Goal: Task Accomplishment & Management: Use online tool/utility

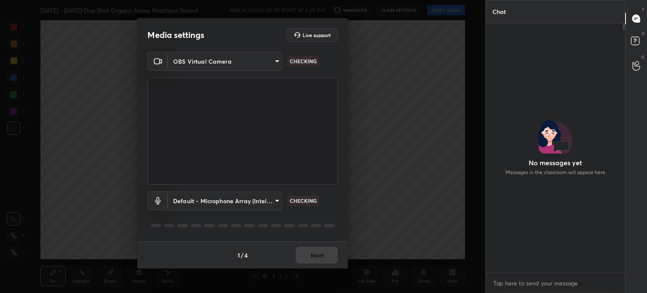
scroll to position [3, 3]
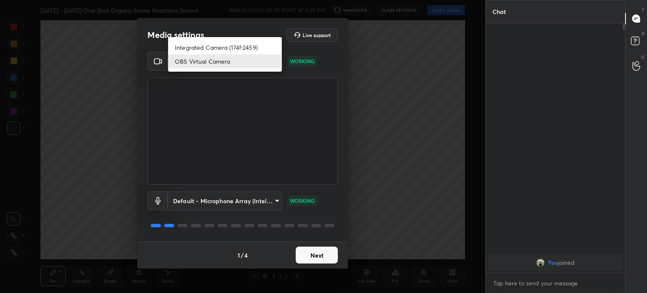
click at [276, 59] on body "1 2 3 4 5 6 7 C X Z C X Z E E Erase all H H [DATE] - [DATE] One Shot Organic Na…" at bounding box center [323, 146] width 647 height 293
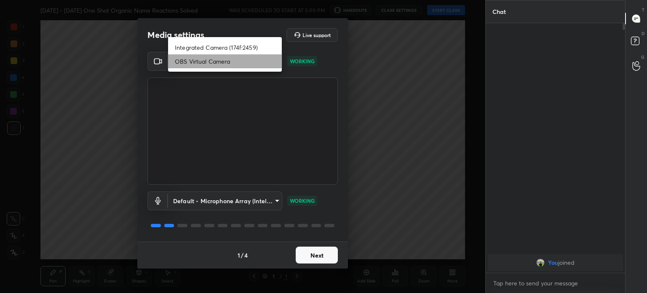
click at [276, 59] on li "OBS Virtual Camera" at bounding box center [225, 61] width 114 height 14
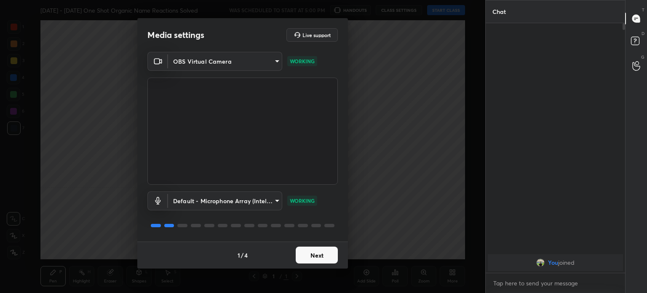
click at [332, 254] on button "Next" at bounding box center [317, 254] width 42 height 17
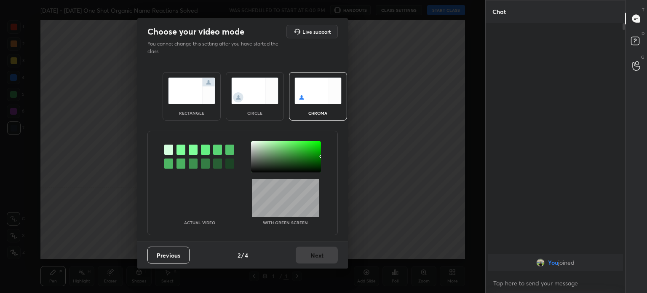
click at [332, 254] on div "Previous 2 / 4 Next" at bounding box center [242, 254] width 211 height 27
click at [232, 78] on img at bounding box center [254, 90] width 47 height 27
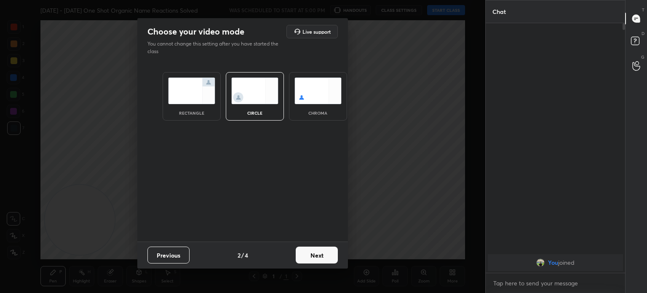
click at [232, 78] on img at bounding box center [254, 90] width 47 height 27
click at [325, 256] on button "Next" at bounding box center [317, 254] width 42 height 17
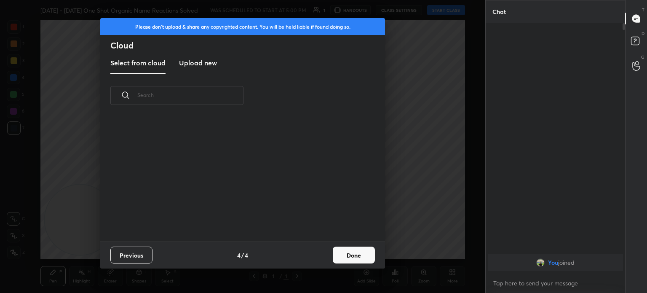
click at [325, 256] on div "Previous 4 / 4 Done" at bounding box center [242, 254] width 285 height 27
click at [351, 252] on button "Done" at bounding box center [354, 254] width 42 height 17
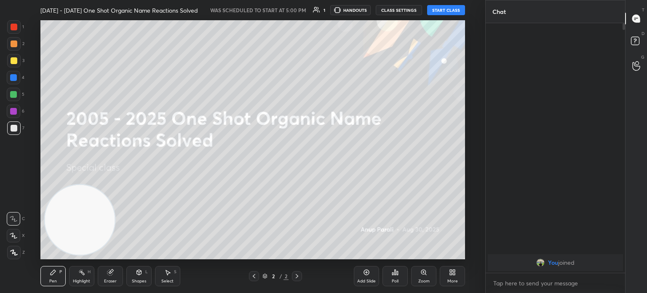
click at [449, 10] on button "START CLASS" at bounding box center [446, 10] width 38 height 10
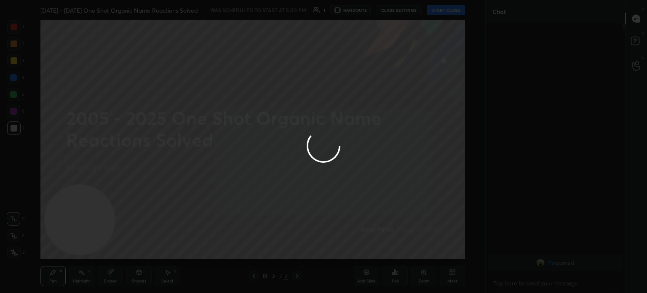
type textarea "x"
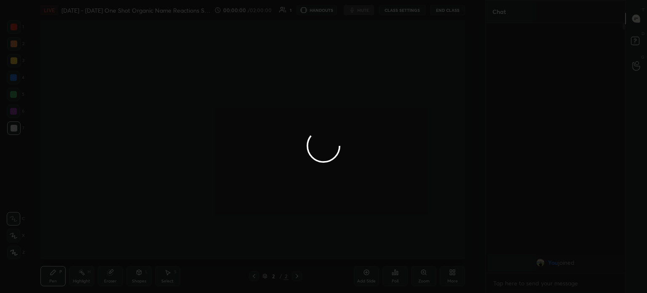
click at [400, 25] on div at bounding box center [323, 146] width 647 height 293
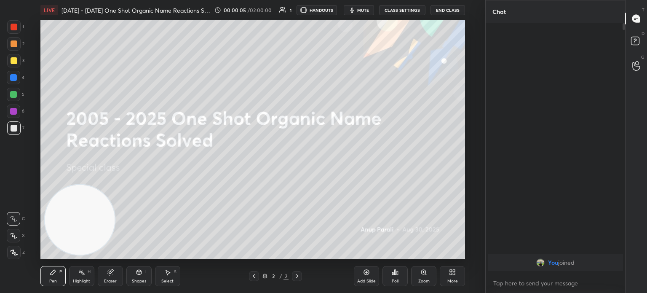
click at [403, 5] on button "CLASS SETTINGS" at bounding box center [402, 10] width 46 height 10
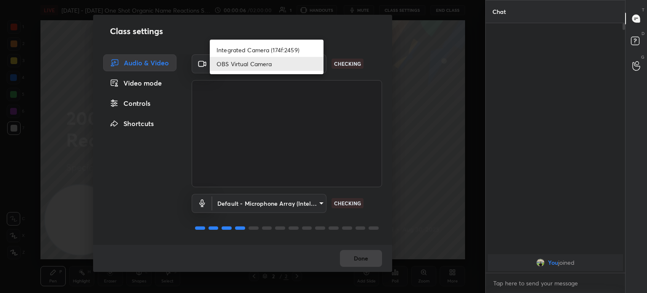
click at [301, 70] on body "1 2 3 4 5 6 7 C X Z C X Z E E Erase all H H LIVE [DATE] - [DATE] One Shot Organ…" at bounding box center [323, 146] width 647 height 293
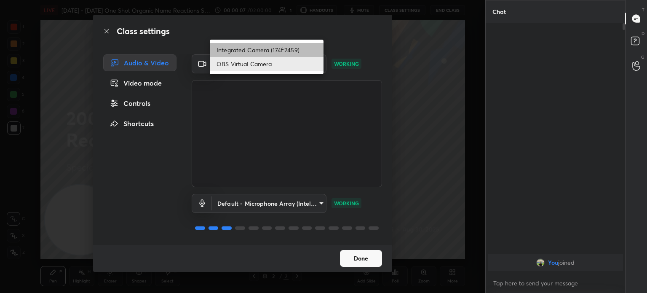
click at [291, 47] on li "Integrated Camera (174f:2459)" at bounding box center [267, 50] width 114 height 14
type input "508fb433e1996cd6e8905166ba7ed748c512908726d307d94b000c2f198a4065"
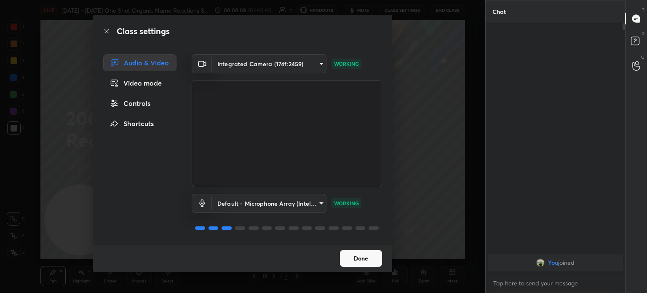
click at [367, 261] on button "Done" at bounding box center [361, 258] width 42 height 17
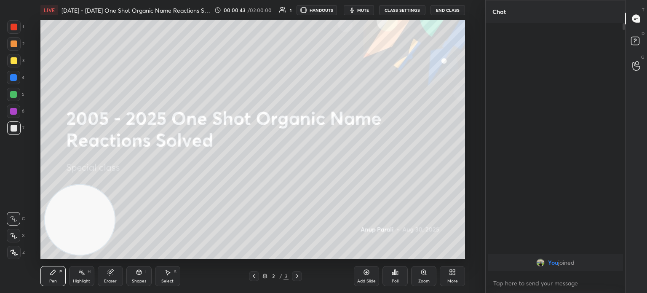
click at [362, 11] on span "mute" at bounding box center [363, 10] width 12 height 6
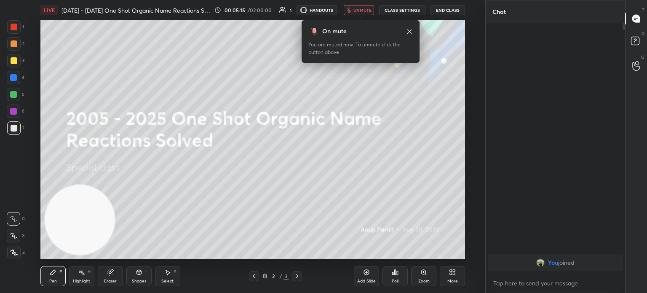
click at [409, 33] on icon at bounding box center [409, 31] width 7 height 7
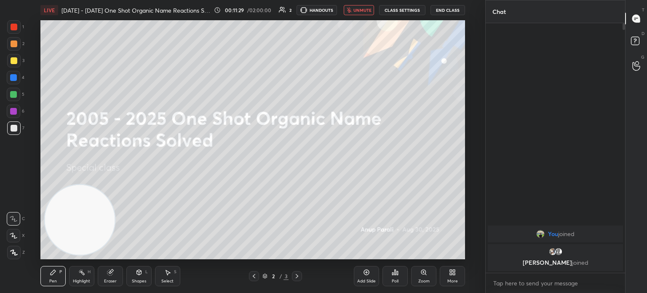
click at [453, 282] on div "More" at bounding box center [452, 281] width 11 height 4
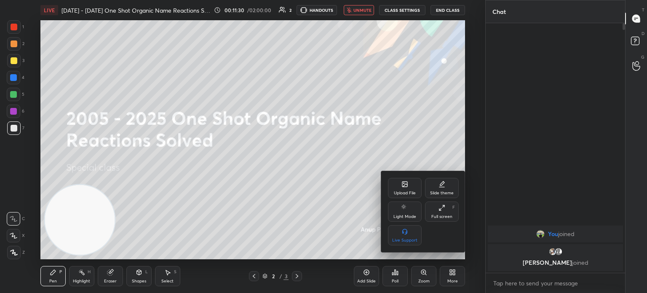
click at [413, 185] on div "Upload File" at bounding box center [405, 188] width 34 height 20
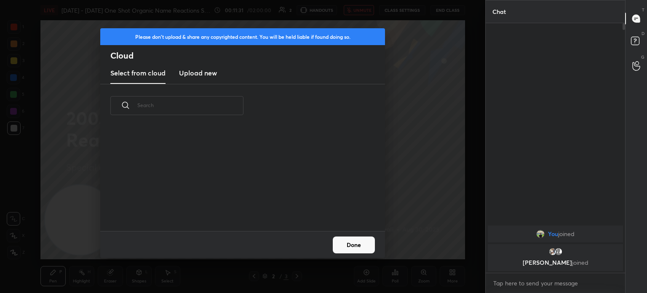
scroll to position [104, 270]
click at [213, 70] on h3 "Upload new" at bounding box center [198, 73] width 38 height 10
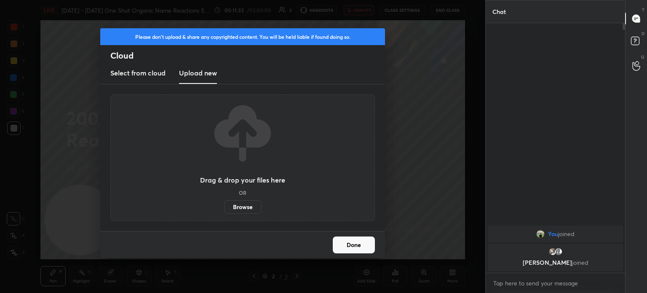
click at [248, 203] on label "Browse" at bounding box center [242, 206] width 37 height 13
click at [224, 203] on input "Browse" at bounding box center [224, 206] width 0 height 13
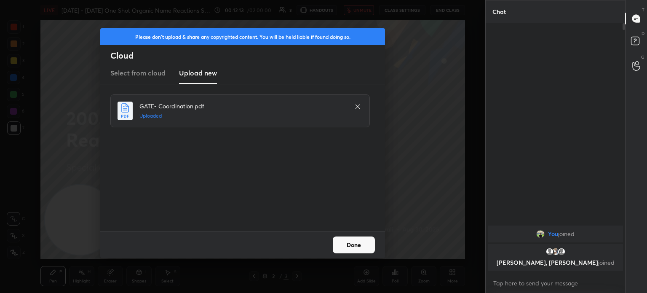
click at [360, 249] on button "Done" at bounding box center [354, 244] width 42 height 17
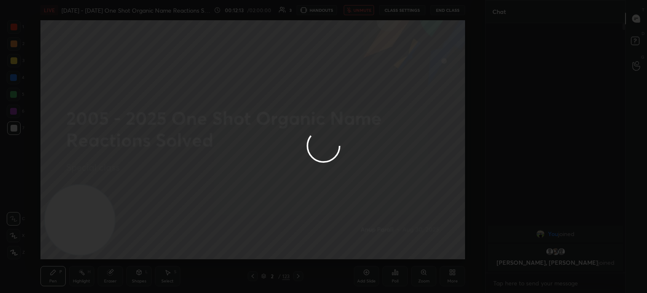
click at [360, 249] on button "Done" at bounding box center [354, 244] width 42 height 17
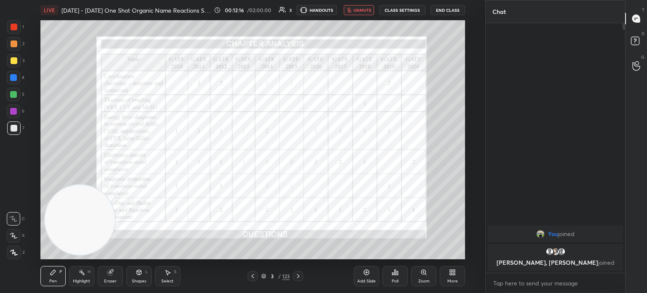
click at [250, 276] on icon at bounding box center [252, 275] width 7 height 7
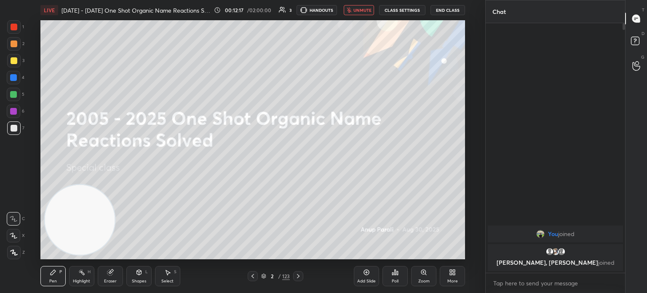
click at [263, 277] on icon at bounding box center [263, 275] width 5 height 5
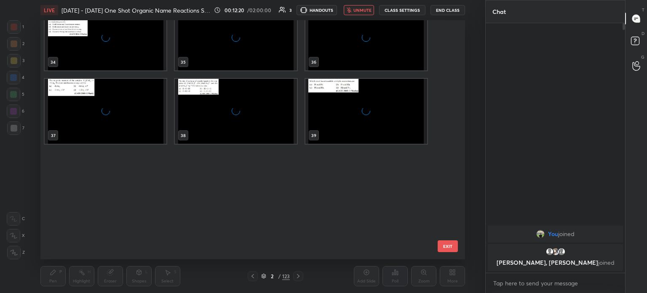
scroll to position [836, 0]
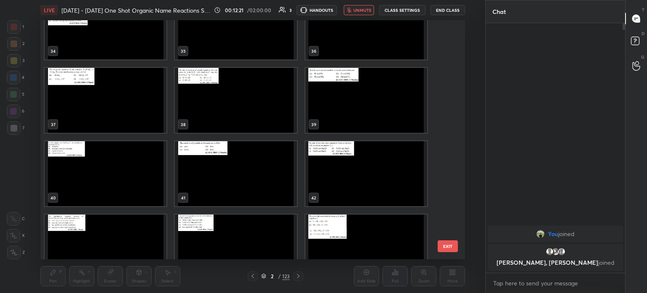
click at [203, 170] on img "grid" at bounding box center [236, 173] width 122 height 65
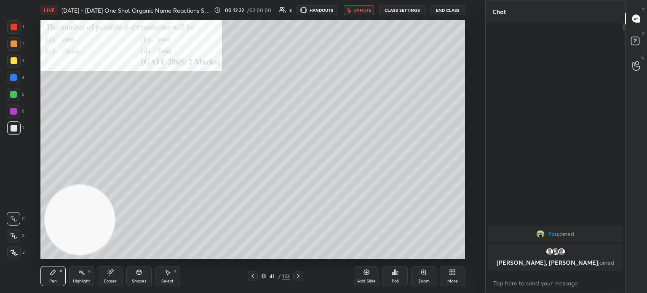
click at [203, 170] on img "grid" at bounding box center [236, 173] width 122 height 65
click at [357, 11] on span "unmute" at bounding box center [362, 10] width 18 height 6
click at [301, 275] on div at bounding box center [298, 276] width 10 height 10
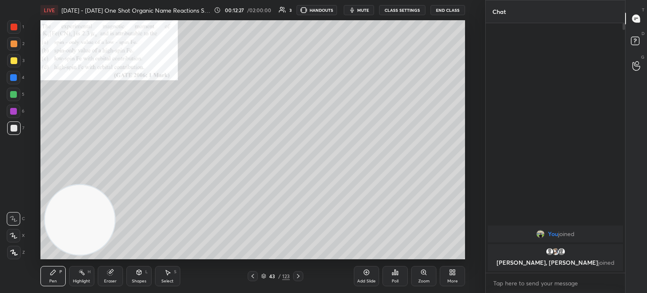
click at [301, 275] on div at bounding box center [298, 276] width 10 height 10
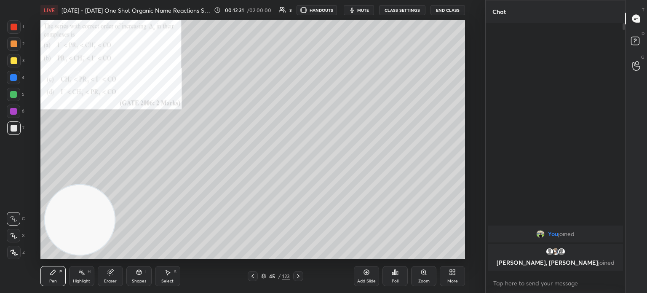
click at [419, 271] on div "Zoom" at bounding box center [423, 276] width 25 height 20
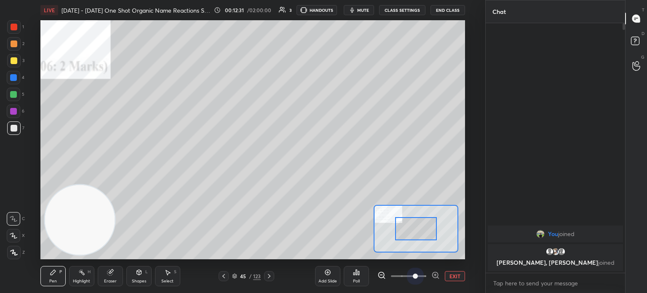
click at [419, 271] on span at bounding box center [408, 275] width 35 height 13
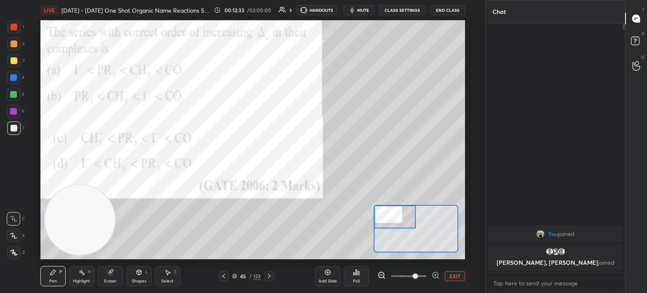
click at [360, 153] on div "Setting up your live class Poll for secs No correct answer Start poll" at bounding box center [252, 139] width 424 height 239
click at [357, 277] on div "Poll" at bounding box center [356, 276] width 25 height 20
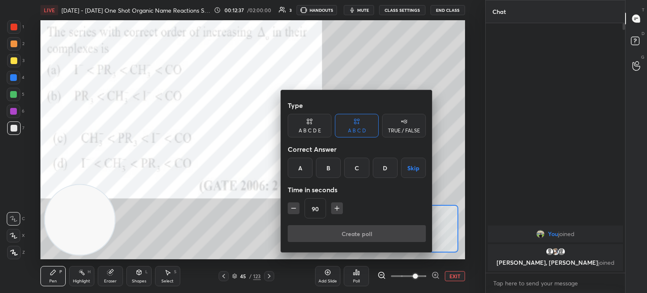
click at [302, 171] on div "A" at bounding box center [300, 167] width 25 height 20
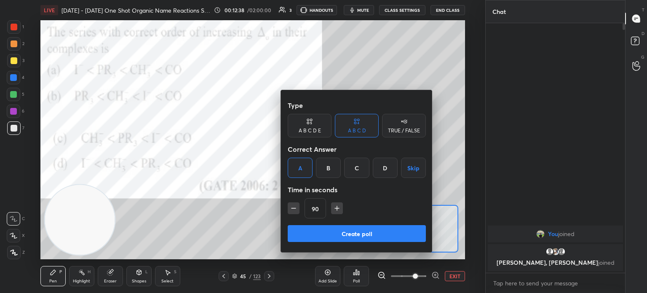
click at [344, 228] on button "Create poll" at bounding box center [357, 233] width 138 height 17
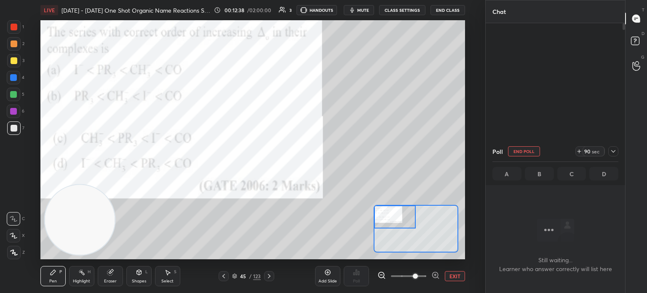
scroll to position [133, 137]
click at [19, 21] on div at bounding box center [13, 26] width 13 height 13
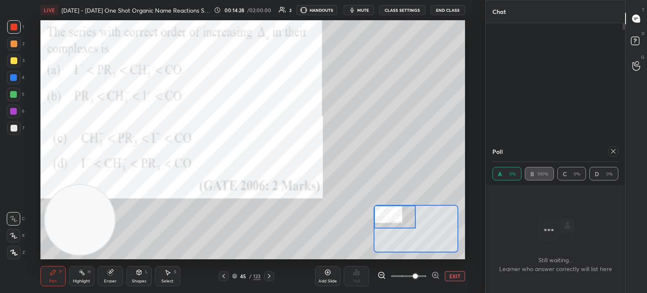
click at [115, 277] on div "Eraser" at bounding box center [110, 276] width 25 height 20
click at [109, 276] on div "Eraser" at bounding box center [110, 276] width 25 height 20
click at [18, 258] on div "Erase all" at bounding box center [13, 251] width 13 height 13
click at [14, 252] on div "Z" at bounding box center [16, 251] width 18 height 13
click at [12, 30] on div at bounding box center [13, 26] width 13 height 13
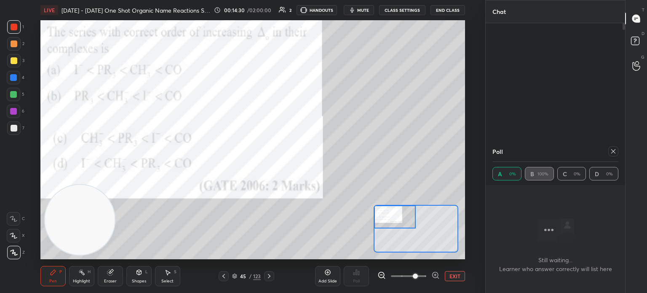
click at [18, 29] on div at bounding box center [13, 26] width 13 height 13
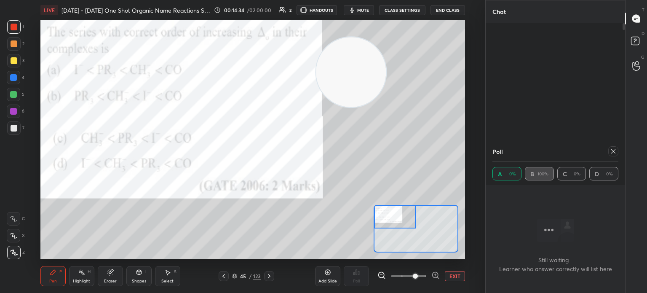
click at [268, 276] on icon at bounding box center [269, 275] width 7 height 7
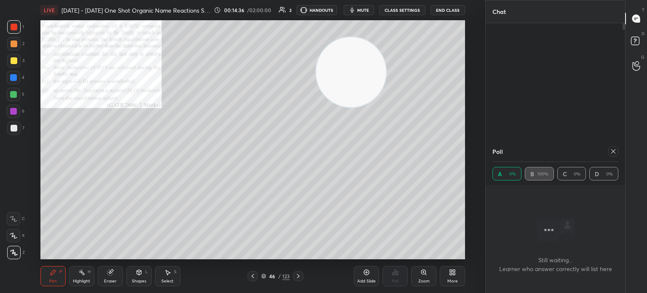
click at [299, 278] on icon at bounding box center [298, 275] width 7 height 7
click at [300, 276] on icon at bounding box center [298, 275] width 7 height 7
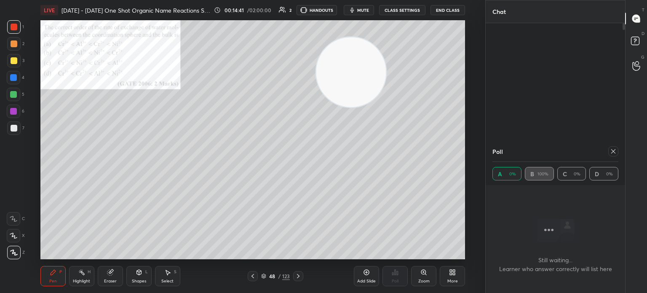
click at [301, 276] on icon at bounding box center [298, 275] width 7 height 7
click at [296, 276] on icon at bounding box center [298, 275] width 7 height 7
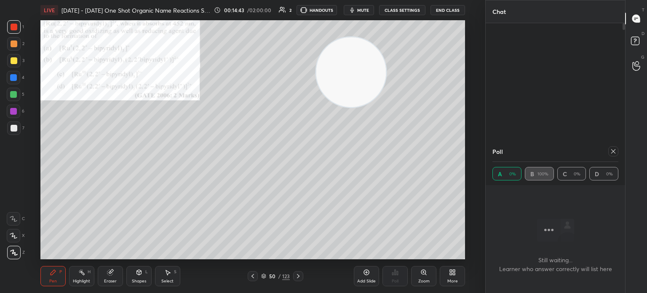
click at [254, 278] on icon at bounding box center [252, 275] width 7 height 7
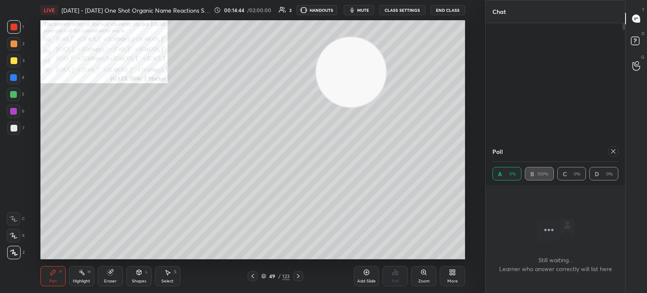
click at [427, 275] on div "Zoom" at bounding box center [423, 276] width 25 height 20
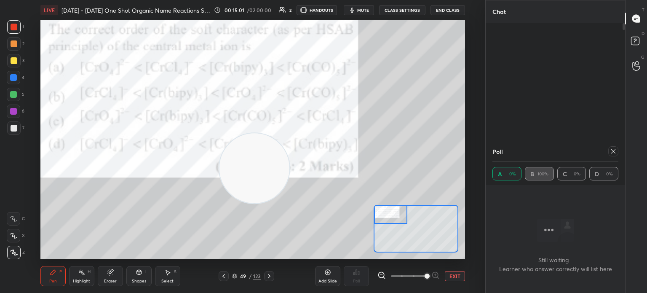
click at [611, 161] on div "Poll" at bounding box center [555, 151] width 126 height 20
click at [613, 151] on icon at bounding box center [613, 151] width 7 height 7
type textarea "x"
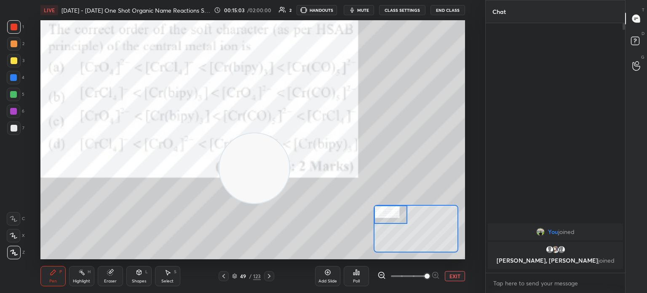
scroll to position [3, 3]
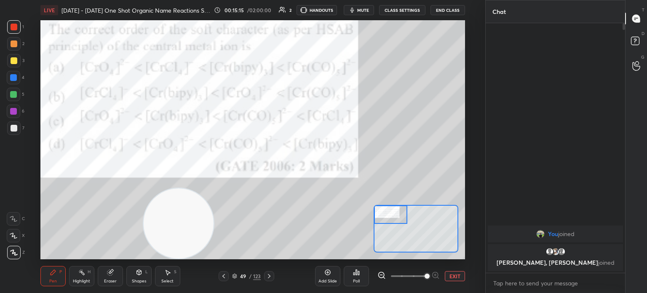
click at [365, 281] on div "Poll" at bounding box center [356, 276] width 25 height 20
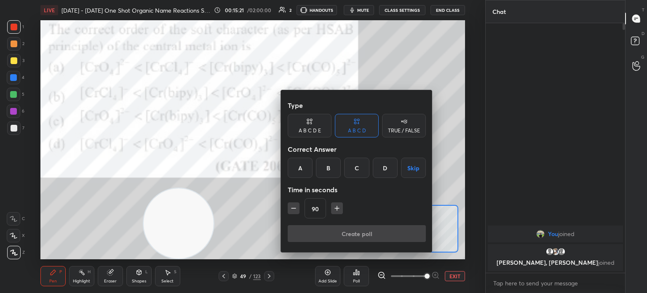
click at [421, 63] on div at bounding box center [323, 146] width 647 height 293
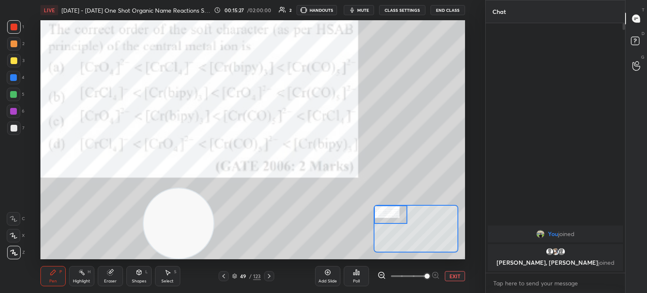
click at [361, 279] on div "Poll" at bounding box center [356, 276] width 25 height 20
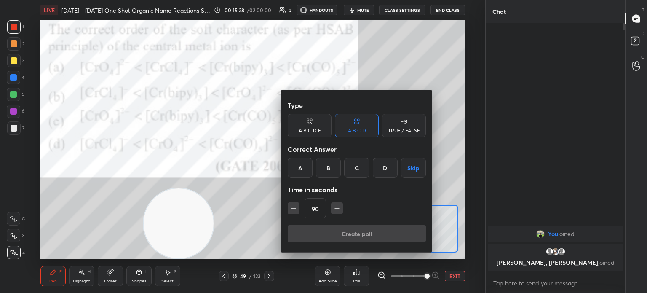
click at [410, 56] on div at bounding box center [323, 146] width 647 height 293
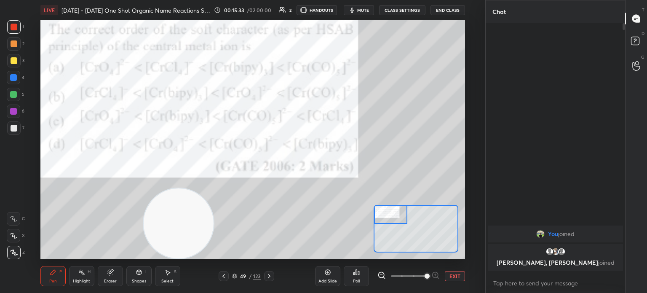
click at [361, 281] on div "Poll" at bounding box center [356, 276] width 25 height 20
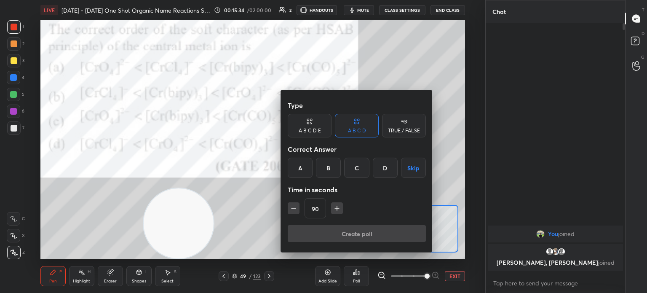
click at [358, 165] on div "C" at bounding box center [356, 167] width 25 height 20
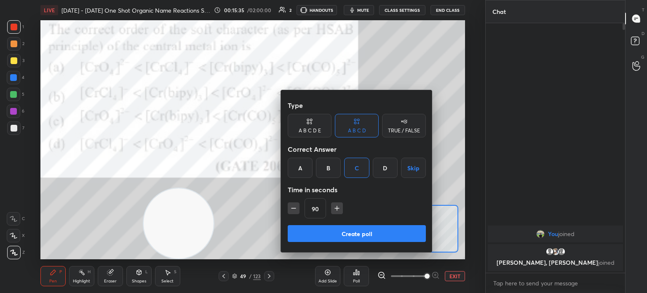
click at [298, 203] on button "button" at bounding box center [294, 208] width 12 height 12
type input "75"
click at [333, 230] on button "Create poll" at bounding box center [357, 233] width 138 height 17
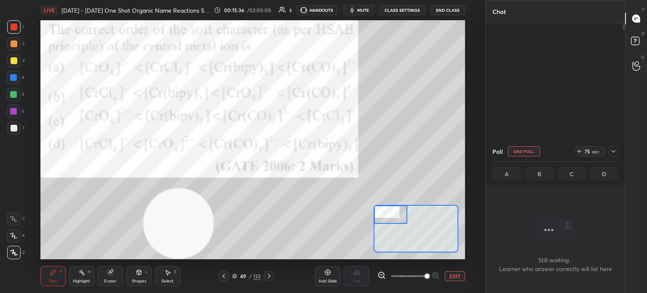
scroll to position [0, 0]
click at [613, 153] on icon at bounding box center [613, 151] width 7 height 7
type textarea "x"
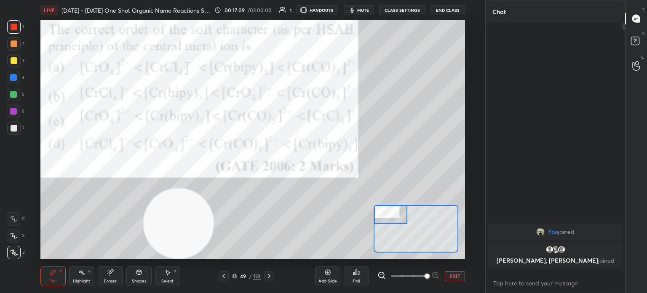
scroll to position [177, 137]
click at [272, 276] on icon at bounding box center [269, 275] width 7 height 7
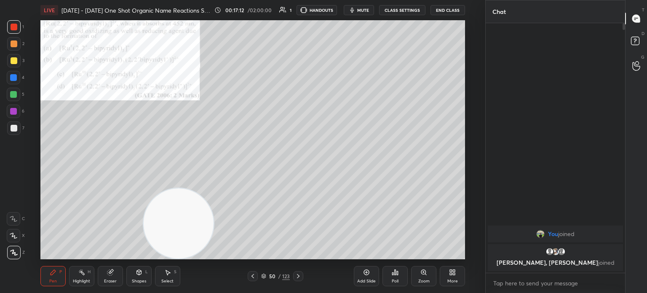
click at [298, 275] on icon at bounding box center [298, 275] width 7 height 7
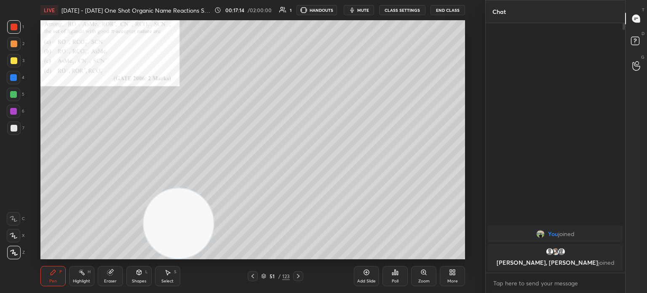
click at [419, 269] on div "Zoom" at bounding box center [423, 276] width 25 height 20
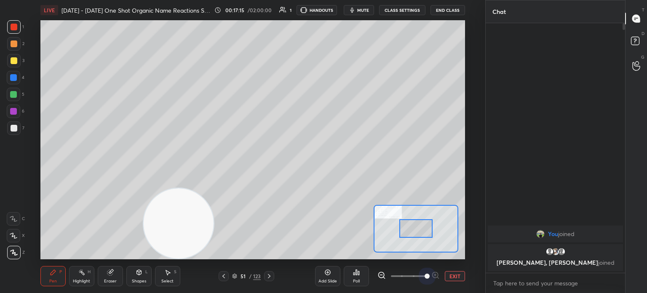
click at [421, 267] on div "Add Slide Poll EXIT" at bounding box center [390, 275] width 150 height 47
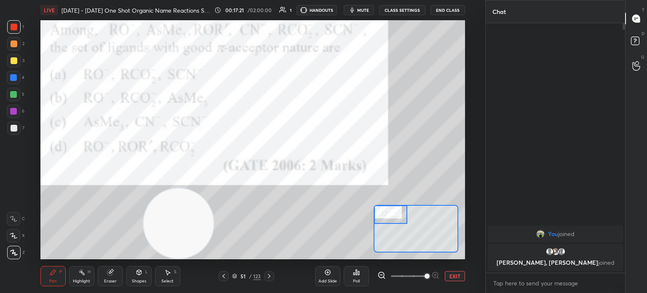
click at [357, 278] on div "Poll" at bounding box center [356, 276] width 25 height 20
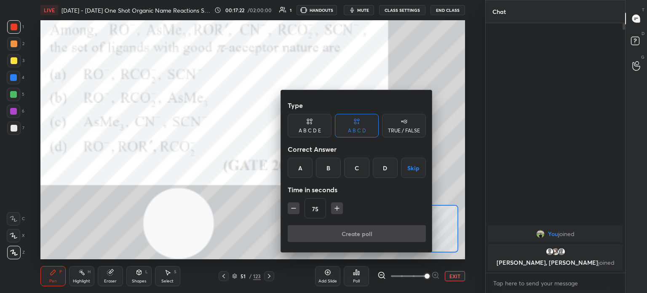
click at [359, 171] on div "C" at bounding box center [356, 167] width 25 height 20
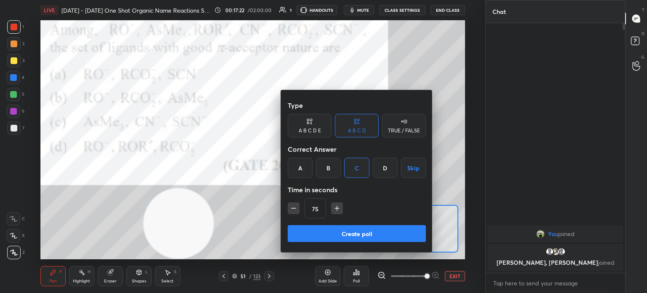
click at [339, 211] on icon "button" at bounding box center [337, 208] width 8 height 8
click at [337, 212] on button "button" at bounding box center [337, 208] width 12 height 12
click at [339, 212] on icon "button" at bounding box center [337, 208] width 8 height 8
click at [340, 212] on icon "button" at bounding box center [340, 208] width 8 height 8
click at [344, 213] on button "button" at bounding box center [341, 208] width 12 height 12
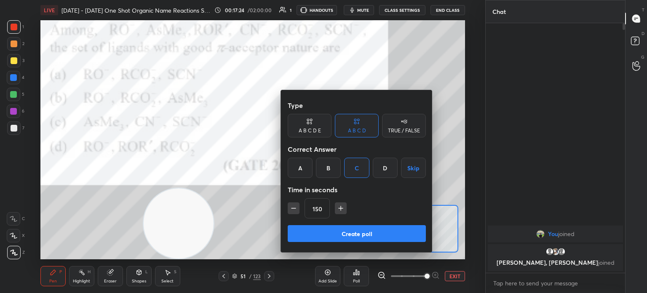
click at [341, 211] on icon "button" at bounding box center [340, 208] width 8 height 8
type input "165"
click at [350, 239] on button "Create poll" at bounding box center [357, 233] width 138 height 17
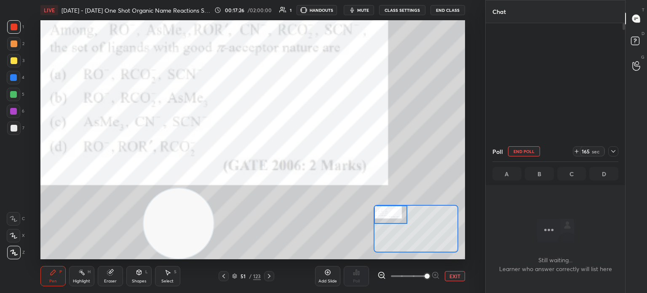
scroll to position [2, 3]
click at [611, 155] on div at bounding box center [613, 151] width 10 height 10
type textarea "x"
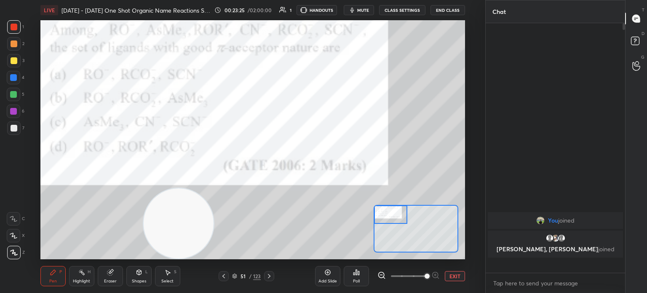
scroll to position [3, 3]
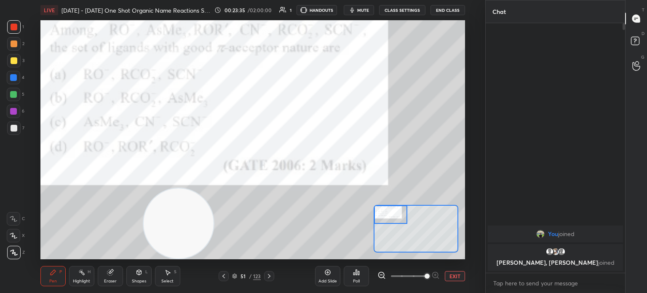
click at [11, 72] on div at bounding box center [13, 77] width 13 height 13
click at [11, 74] on div at bounding box center [13, 77] width 13 height 13
click at [271, 277] on icon at bounding box center [269, 275] width 7 height 7
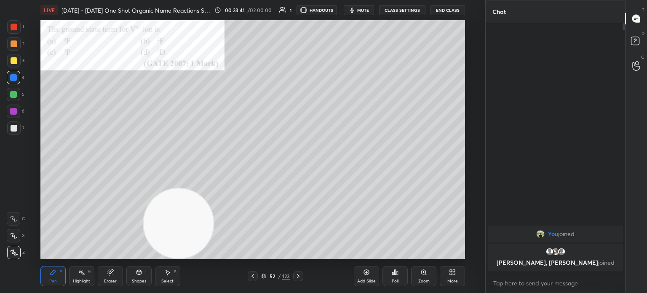
click at [419, 274] on div "Zoom" at bounding box center [423, 276] width 25 height 20
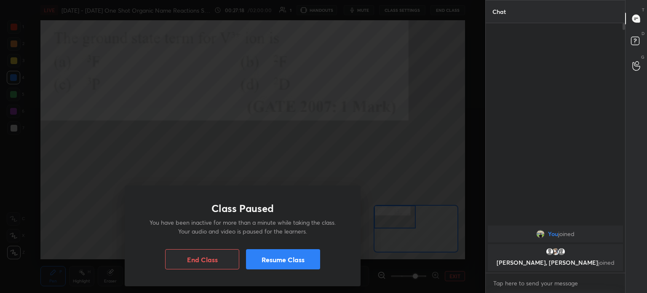
drag, startPoint x: 418, startPoint y: 223, endPoint x: 283, endPoint y: 207, distance: 135.7
click at [283, 207] on div "Class Paused You have been inactive for more than a minute while taking the cla…" at bounding box center [242, 146] width 485 height 293
click at [285, 257] on button "Resume Class" at bounding box center [283, 259] width 74 height 20
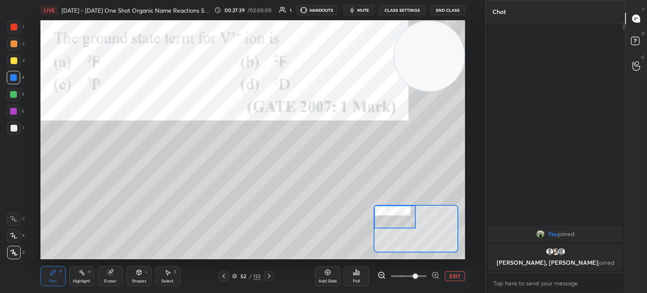
click at [14, 46] on div at bounding box center [14, 43] width 7 height 7
click at [13, 46] on div at bounding box center [14, 43] width 7 height 7
click at [113, 279] on div "Eraser" at bounding box center [110, 281] width 13 height 4
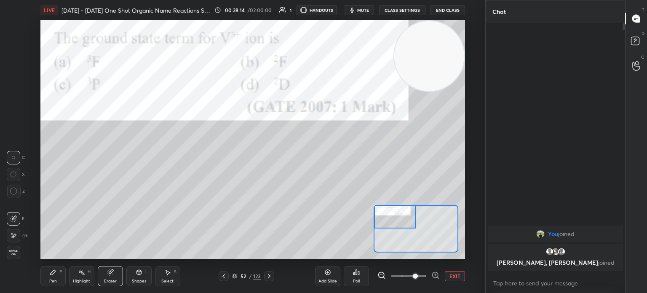
click at [67, 281] on div "Pen P Highlight H Eraser Shapes L Select S" at bounding box center [108, 276] width 137 height 20
click at [61, 280] on div "Pen P" at bounding box center [52, 276] width 25 height 20
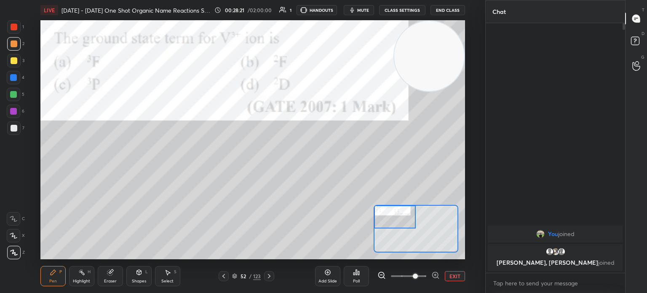
click at [19, 28] on div at bounding box center [13, 26] width 13 height 13
click at [270, 278] on icon at bounding box center [269, 275] width 7 height 7
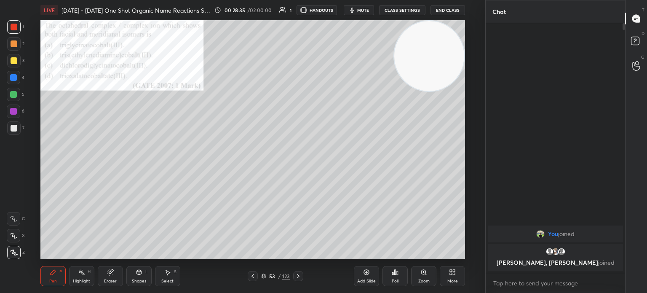
click at [300, 274] on icon at bounding box center [298, 275] width 7 height 7
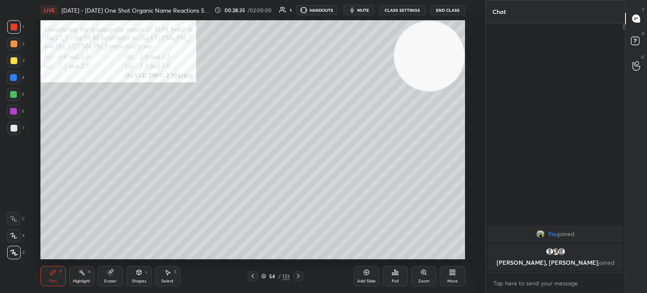
click at [300, 276] on icon at bounding box center [298, 275] width 7 height 7
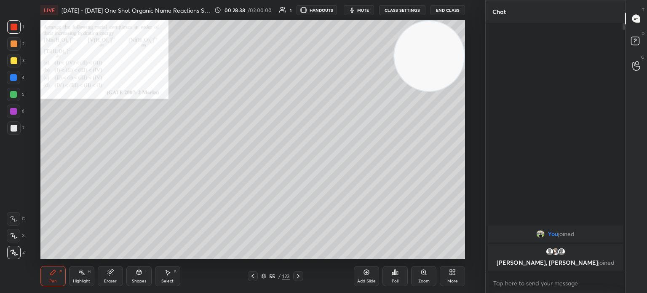
click at [301, 276] on div at bounding box center [298, 276] width 10 height 10
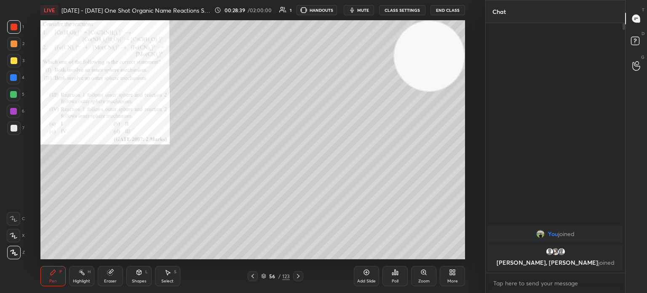
click at [302, 277] on div at bounding box center [298, 276] width 10 height 10
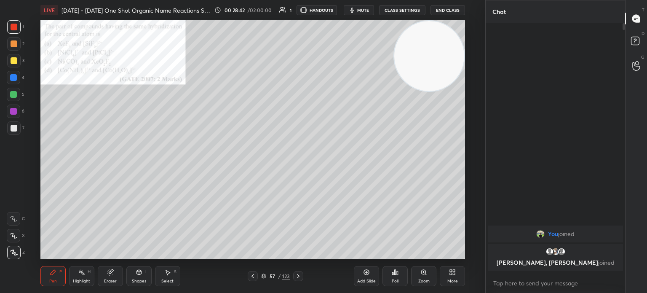
click at [421, 277] on div "Zoom" at bounding box center [423, 276] width 25 height 20
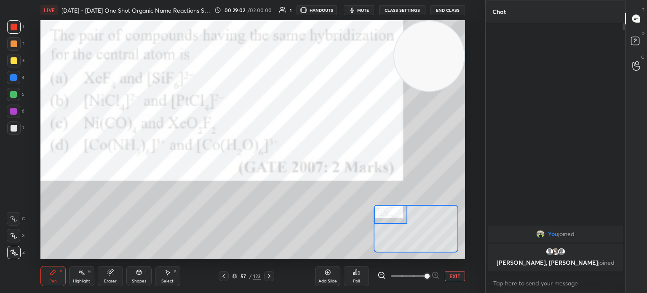
click at [359, 273] on icon at bounding box center [358, 273] width 1 height 4
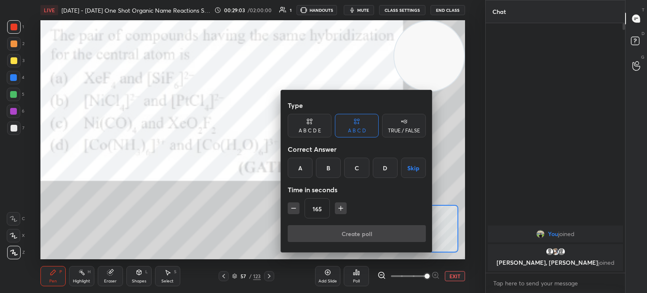
click at [377, 170] on div "D" at bounding box center [385, 167] width 25 height 20
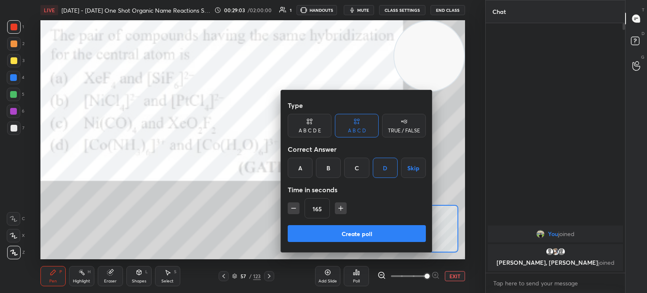
click at [340, 204] on icon "button" at bounding box center [340, 208] width 8 height 8
click at [344, 203] on button "button" at bounding box center [341, 208] width 12 height 12
click at [343, 204] on icon "button" at bounding box center [340, 208] width 8 height 8
click at [343, 205] on icon "button" at bounding box center [340, 208] width 8 height 8
type input "225"
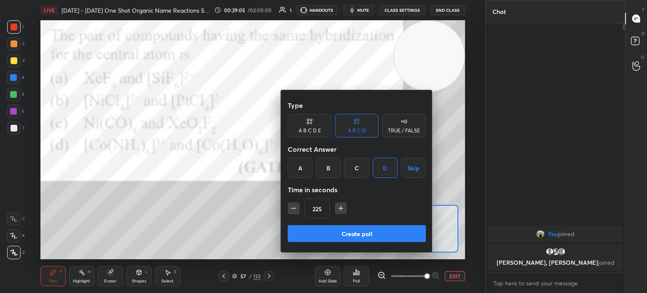
click at [335, 228] on button "Create poll" at bounding box center [357, 233] width 138 height 17
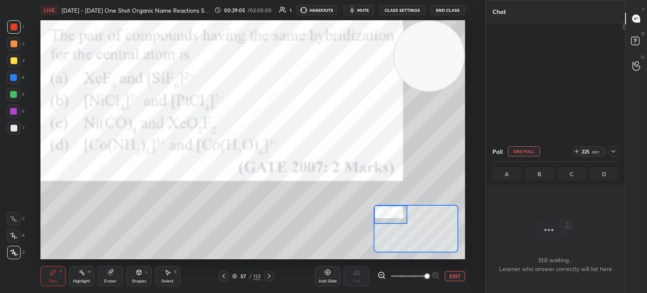
scroll to position [133, 137]
click at [369, 8] on span "mute" at bounding box center [363, 10] width 12 height 6
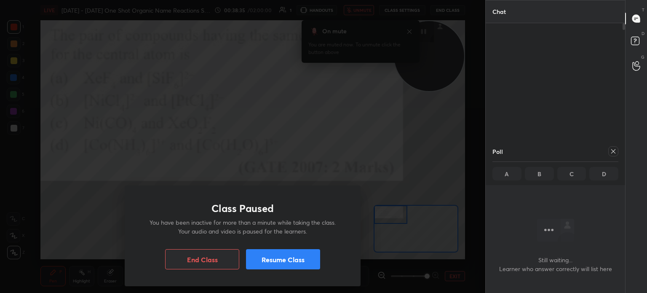
click at [280, 265] on button "Resume Class" at bounding box center [283, 259] width 74 height 20
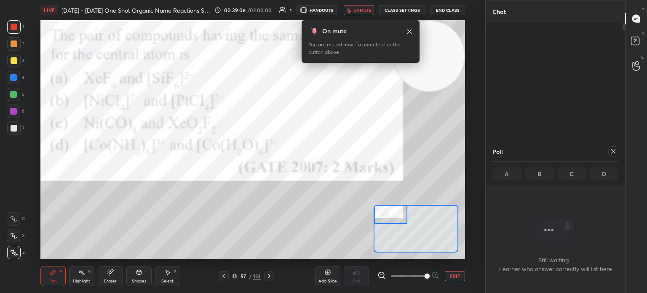
click at [411, 34] on icon at bounding box center [409, 31] width 7 height 7
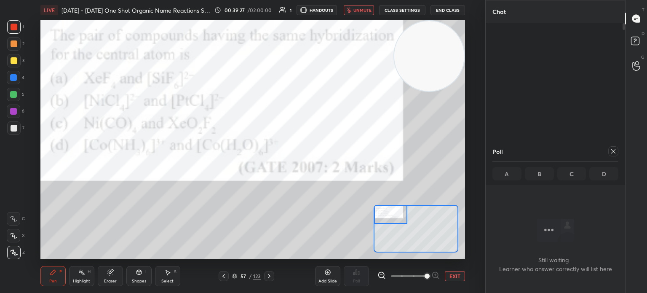
click at [613, 153] on icon at bounding box center [613, 151] width 7 height 7
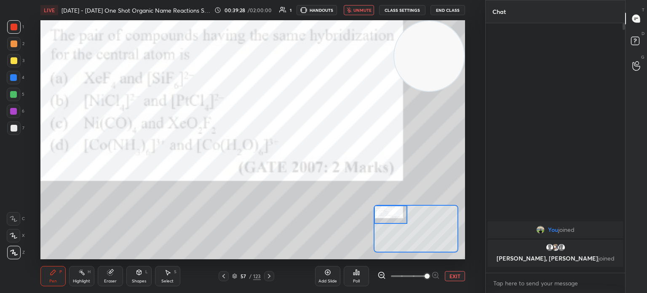
scroll to position [3, 3]
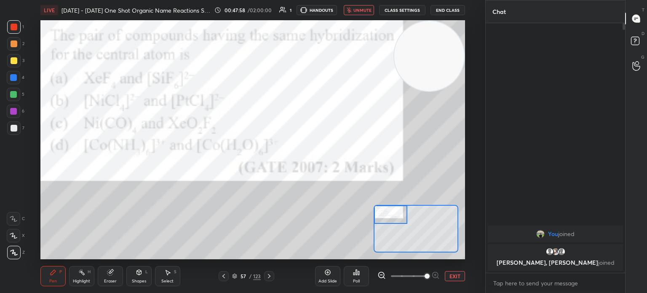
click at [628, 235] on div "T Messages (T) D Doubts (D) G Raise Hand (G)" at bounding box center [636, 146] width 22 height 293
click at [9, 102] on div "5" at bounding box center [16, 96] width 18 height 17
click at [14, 71] on div at bounding box center [13, 77] width 13 height 13
click at [17, 51] on div "2" at bounding box center [15, 45] width 17 height 17
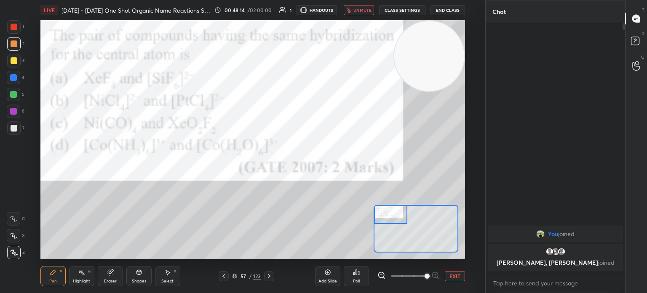
click at [17, 28] on div at bounding box center [13, 26] width 13 height 13
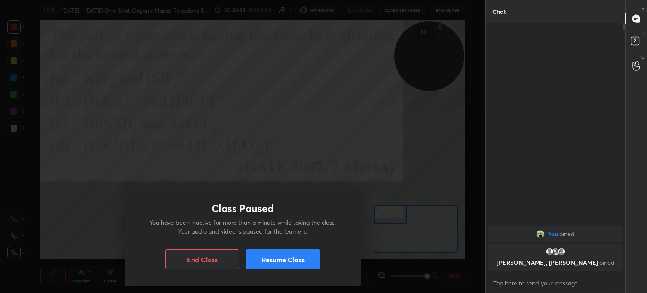
click at [301, 256] on button "Resume Class" at bounding box center [283, 259] width 74 height 20
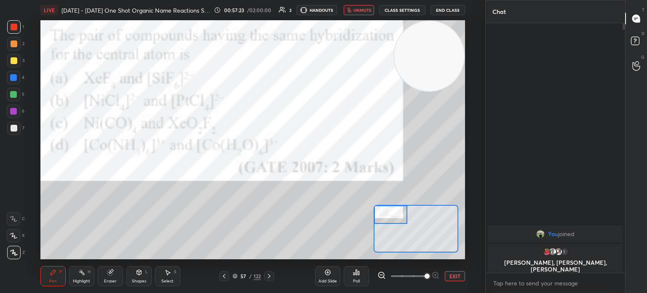
click at [448, 10] on button "End Class" at bounding box center [447, 10] width 35 height 10
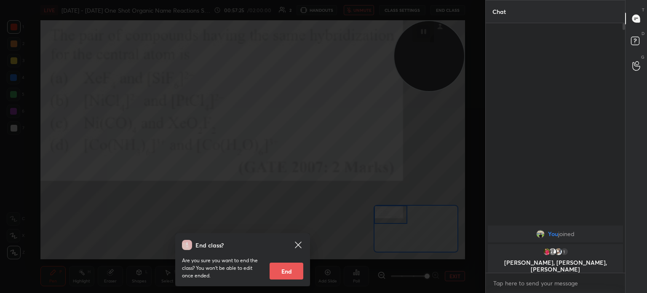
click at [295, 268] on button "End" at bounding box center [286, 270] width 34 height 17
type textarea "x"
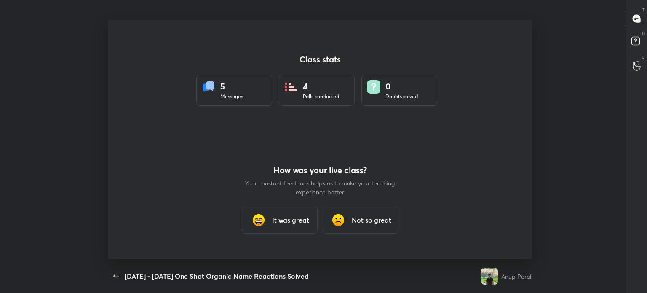
scroll to position [239, 640]
